Goal: Task Accomplishment & Management: Manage account settings

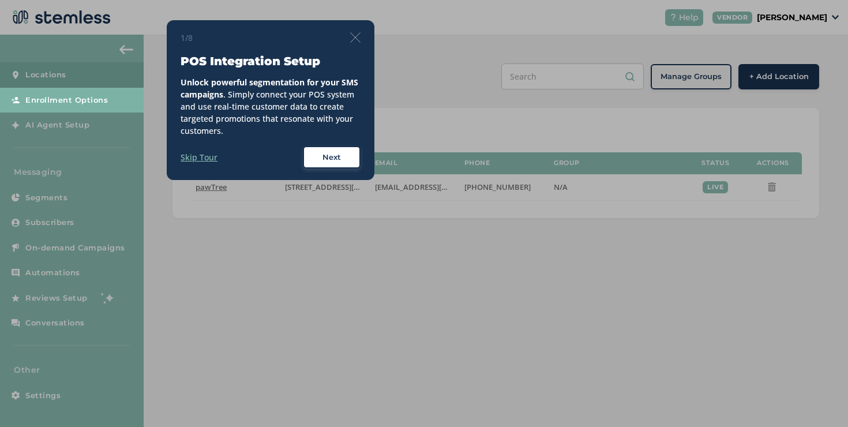
click at [350, 44] on div "1/8 POS Integration Setup Unlock powerful segmentation for your SMS campaigns .…" at bounding box center [271, 100] width 180 height 137
click at [350, 42] on img at bounding box center [355, 37] width 10 height 10
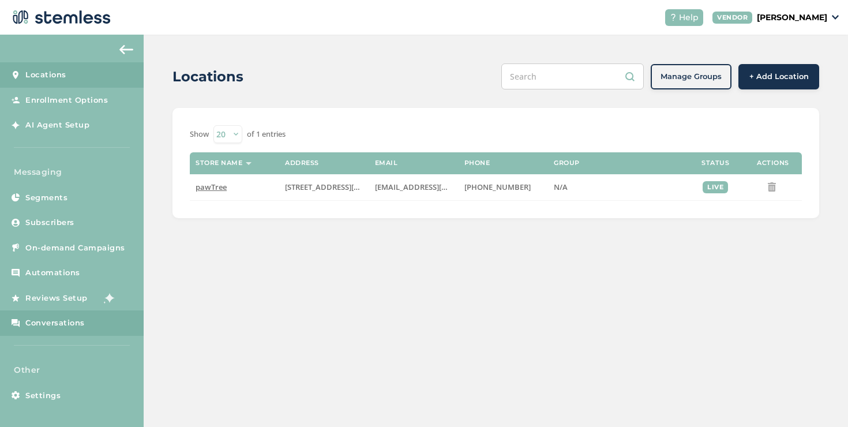
click at [76, 323] on span "Conversations" at bounding box center [54, 323] width 59 height 12
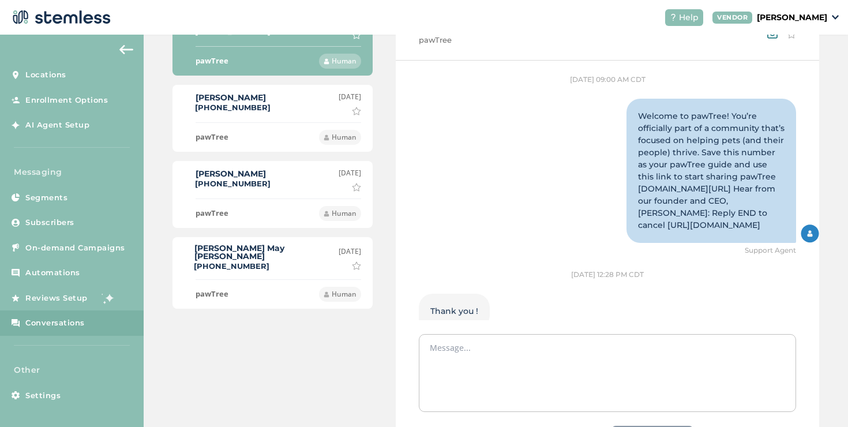
click at [292, 111] on div "[PERSON_NAME] [PHONE_NUMBER] [DATE] Mark as important" at bounding box center [272, 104] width 177 height 24
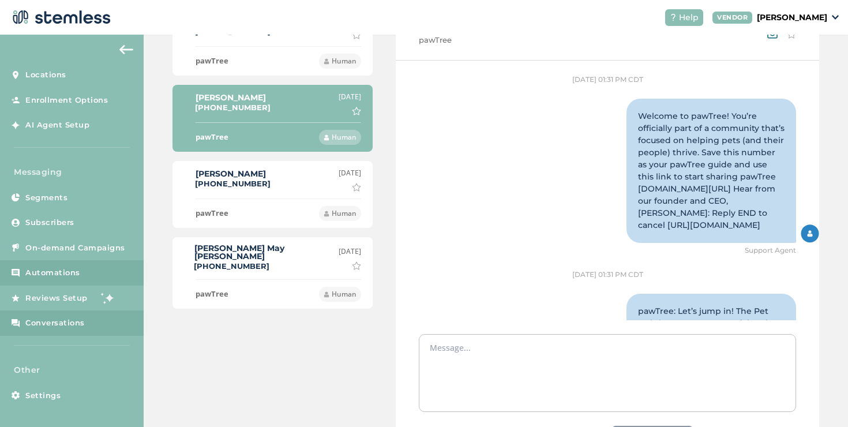
click at [68, 278] on span "Automations" at bounding box center [52, 273] width 55 height 12
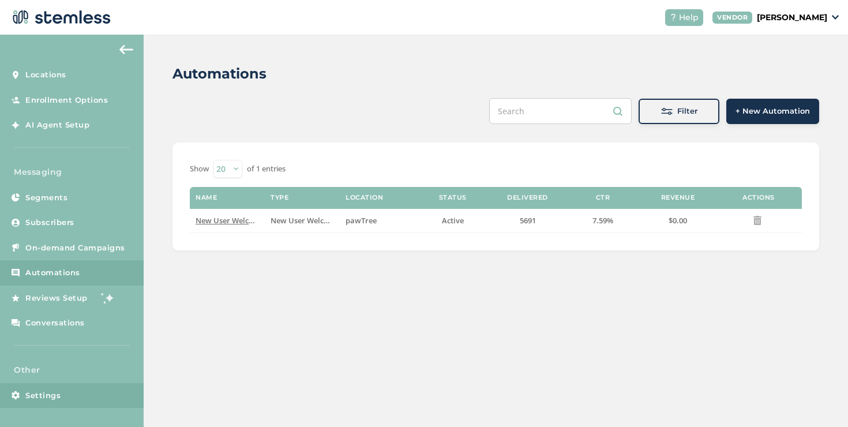
click at [51, 392] on span "Settings" at bounding box center [42, 396] width 35 height 12
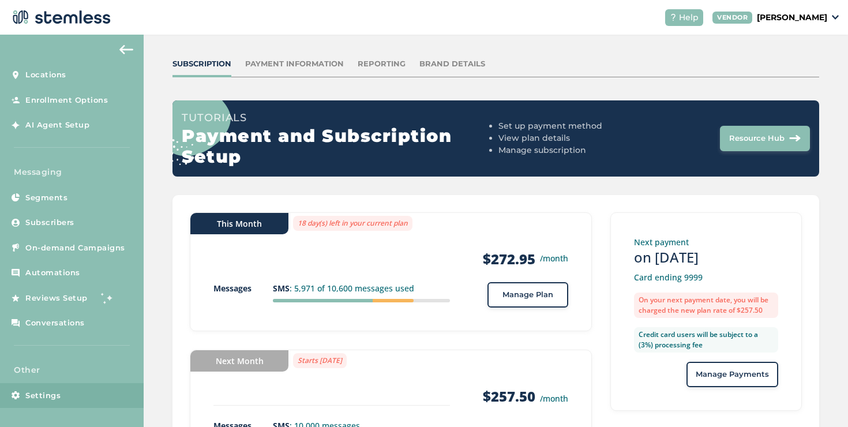
scroll to position [91, 0]
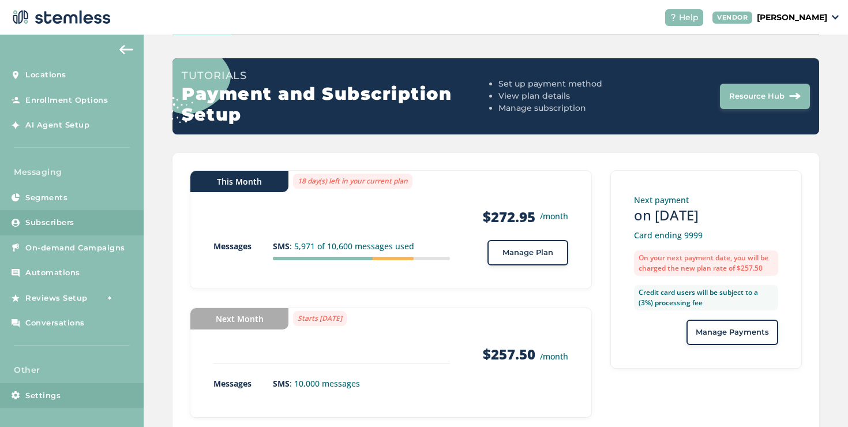
click at [99, 229] on link "Subscribers" at bounding box center [72, 222] width 144 height 25
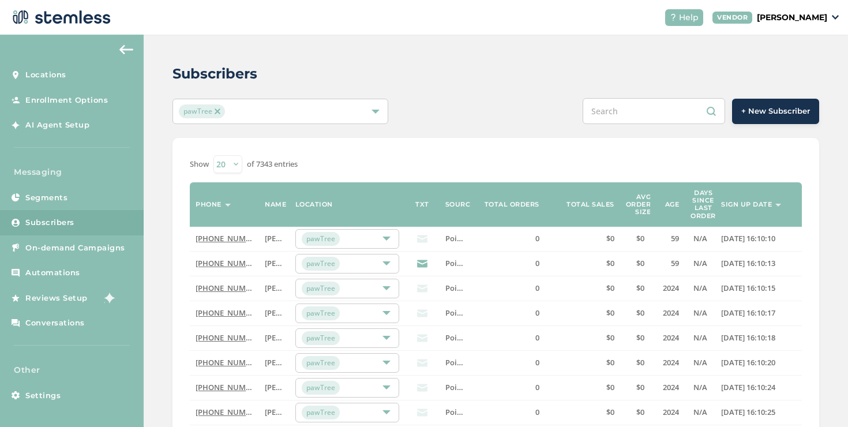
click at [738, 203] on label "Sign up date" at bounding box center [746, 204] width 51 height 7
click at [729, 205] on label "Sign up date" at bounding box center [746, 204] width 51 height 7
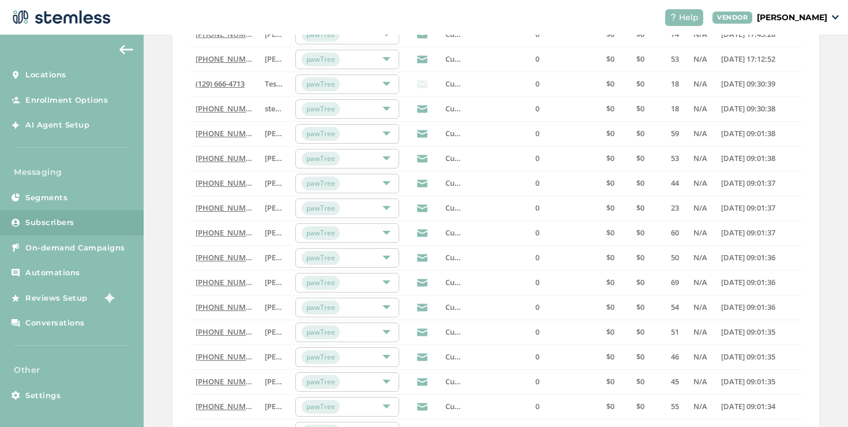
scroll to position [376, 0]
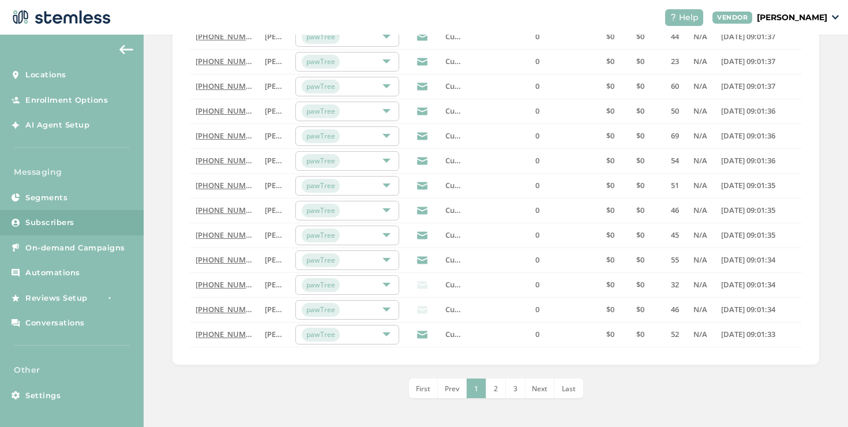
click at [389, 262] on div "pawTree" at bounding box center [347, 260] width 104 height 20
click at [494, 384] on span "2" at bounding box center [496, 389] width 4 height 10
click at [505, 385] on li "3" at bounding box center [506, 388] width 20 height 20
